Goal: Navigation & Orientation: Find specific page/section

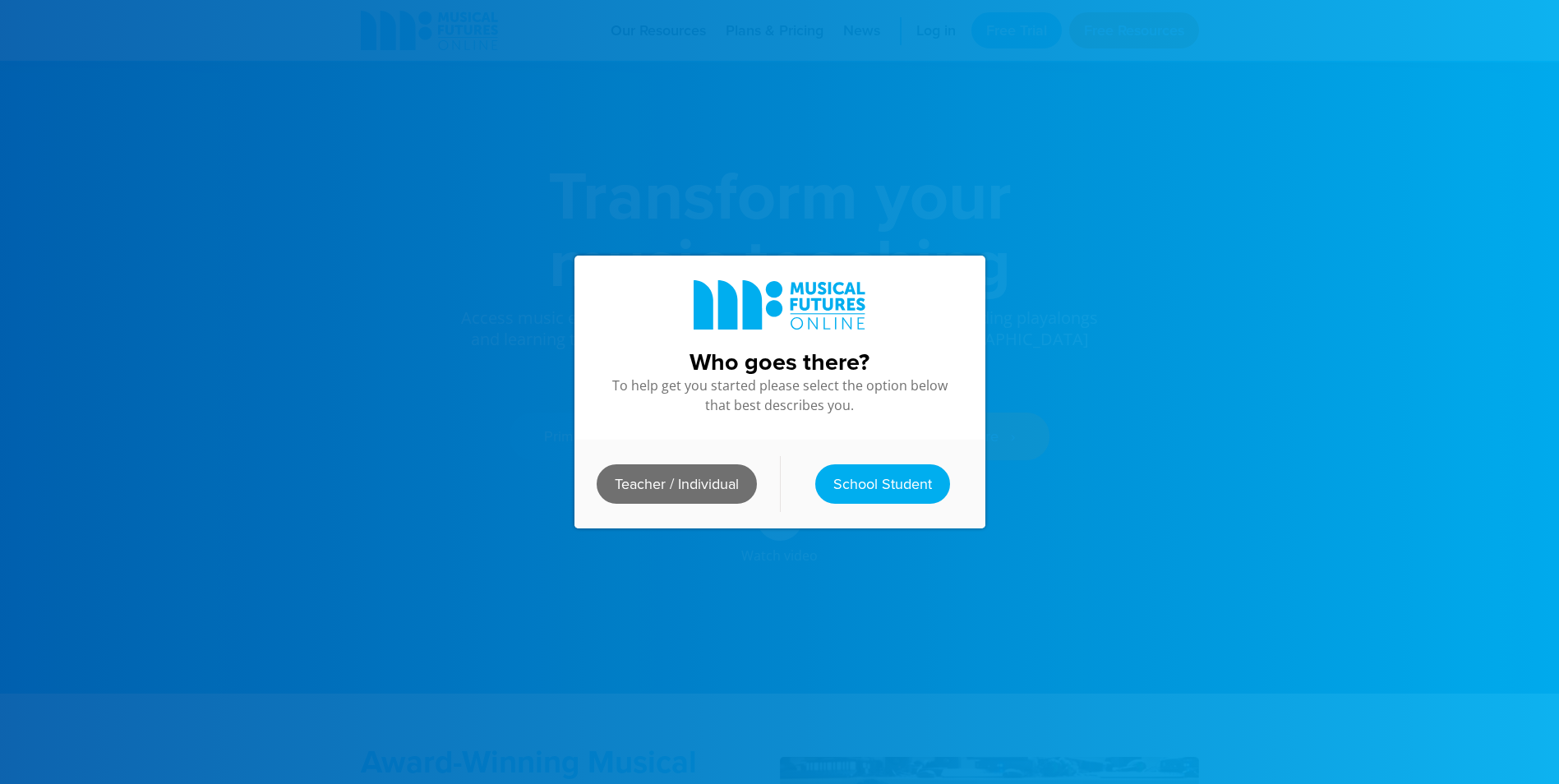
click at [673, 478] on link "Teacher / Individual" at bounding box center [676, 483] width 160 height 39
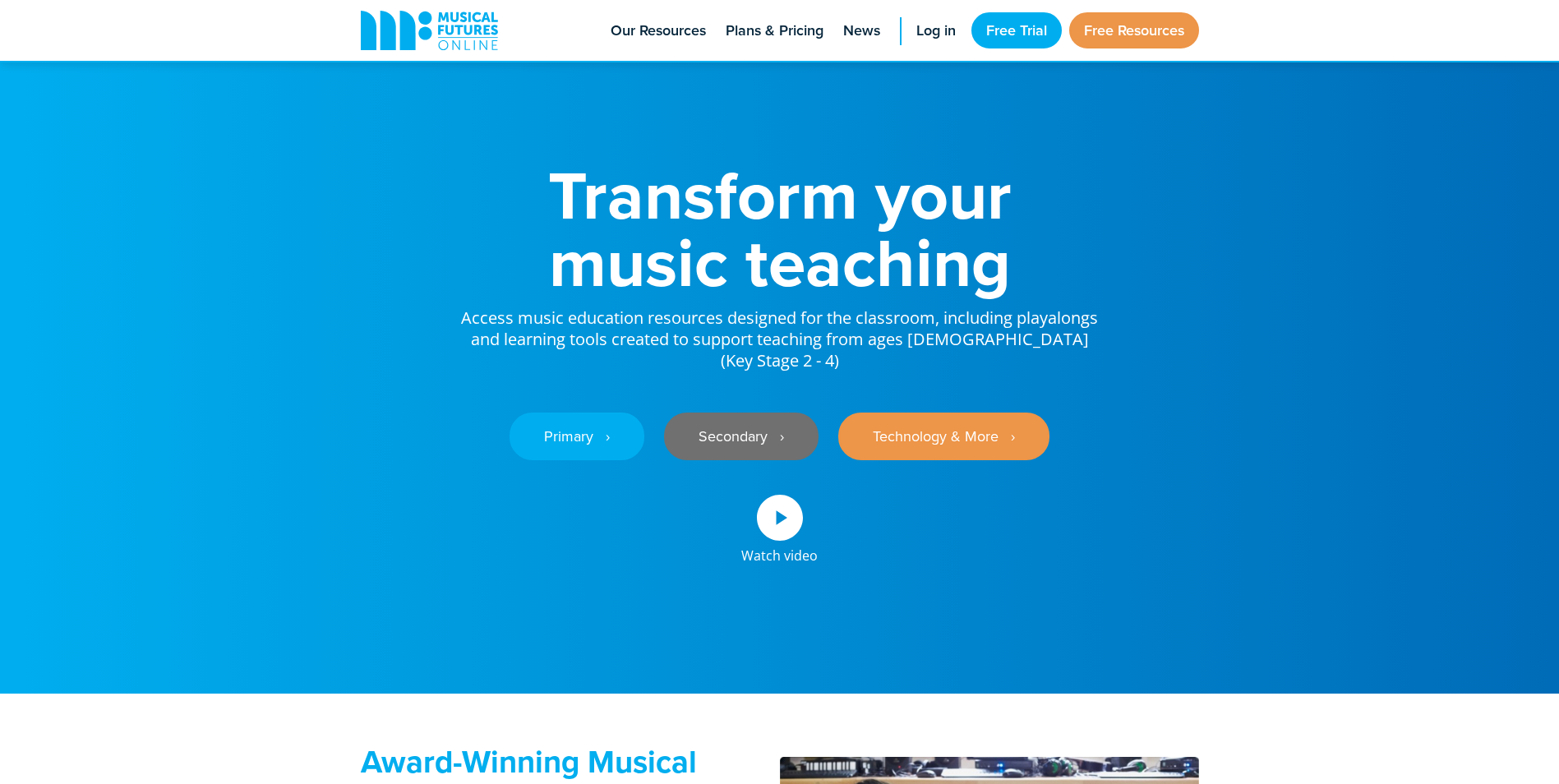
click at [750, 414] on link "Secondary ‎‏‏‎ ‎ ›" at bounding box center [740, 437] width 154 height 48
click at [930, 37] on span "Log in" at bounding box center [936, 31] width 39 height 22
